Goal: Transaction & Acquisition: Purchase product/service

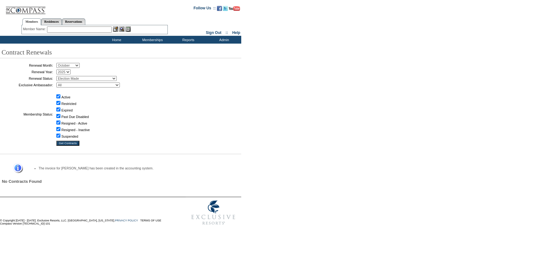
click at [82, 28] on input "text" at bounding box center [79, 29] width 65 height 6
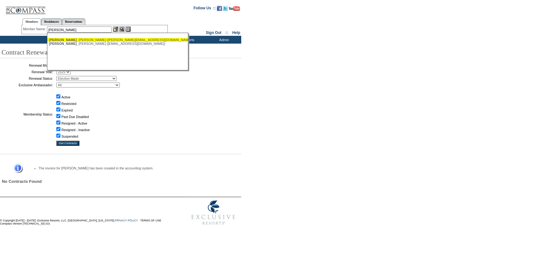
click at [85, 41] on div "Parvin , Chris (chris@parvinlaw.com)" at bounding box center [117, 40] width 137 height 4
type input "Parvin, Chris (chris@parvinlaw.com)"
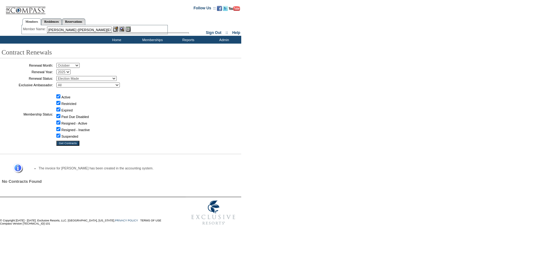
click at [116, 27] on img at bounding box center [115, 28] width 5 height 5
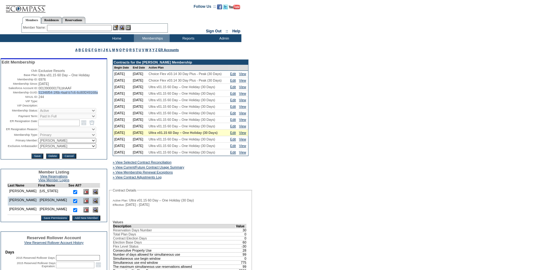
drag, startPoint x: 106, startPoint y: 95, endPoint x: 37, endPoint y: 95, distance: 68.9
click at [38, 94] on td "51346f54-1f6b-4aaf-b7c6-6c80f249168a" at bounding box center [72, 93] width 68 height 4
copy span "51346f54-1f6b-4aaf-b7c6-6c80f249168a"
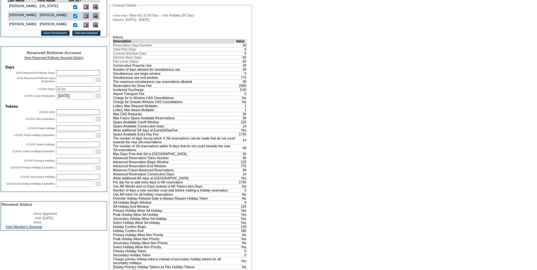
scroll to position [226, 0]
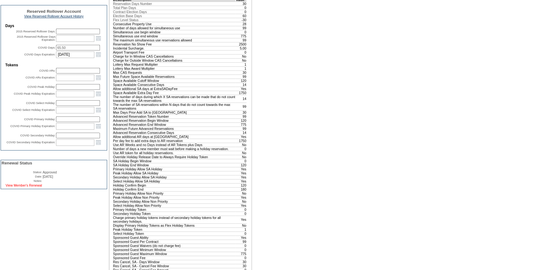
click at [37, 187] on link "View Member's Renewal" at bounding box center [24, 185] width 36 height 4
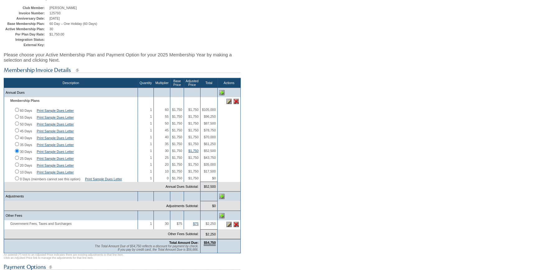
scroll to position [113, 0]
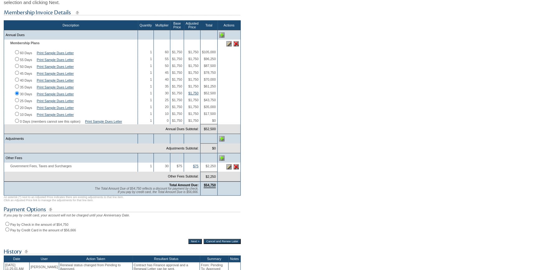
click at [8, 231] on input "Pay by Credit Card in the amount of $56,666" at bounding box center [7, 229] width 4 height 4
radio input "true"
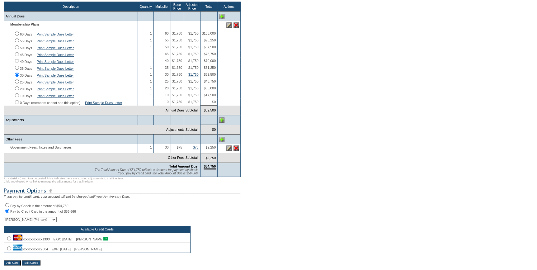
scroll to position [198, 0]
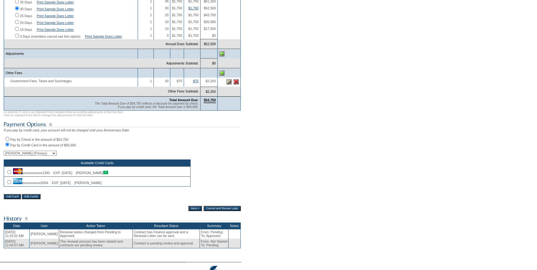
click at [8, 184] on input "radio" at bounding box center [9, 182] width 4 height 4
radio input "true"
click at [191, 211] on input "Next >" at bounding box center [194, 208] width 13 height 5
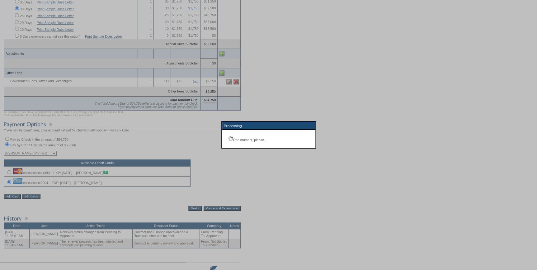
scroll to position [46, 0]
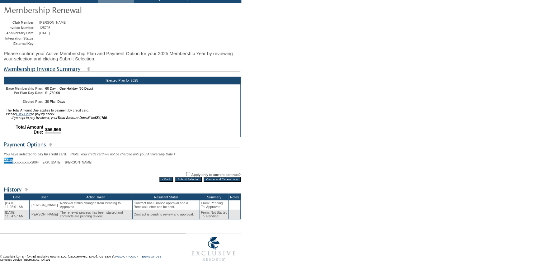
click at [180, 179] on input "Submit Selection" at bounding box center [188, 179] width 27 height 5
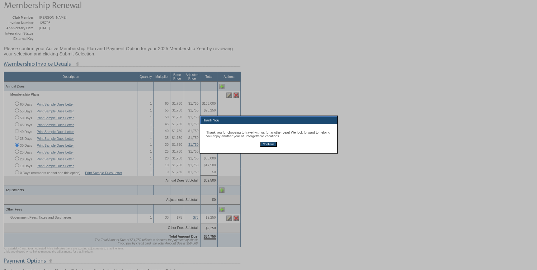
click at [271, 145] on input "Continue" at bounding box center [268, 144] width 17 height 5
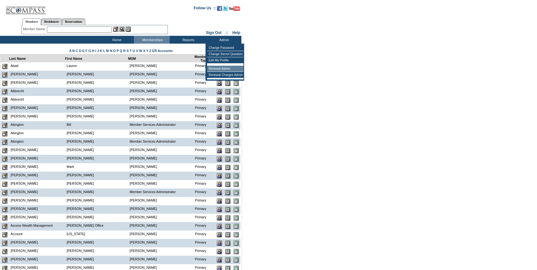
click at [228, 71] on td "Renewal Admin" at bounding box center [225, 69] width 36 height 6
